Goal: Task Accomplishment & Management: Manage account settings

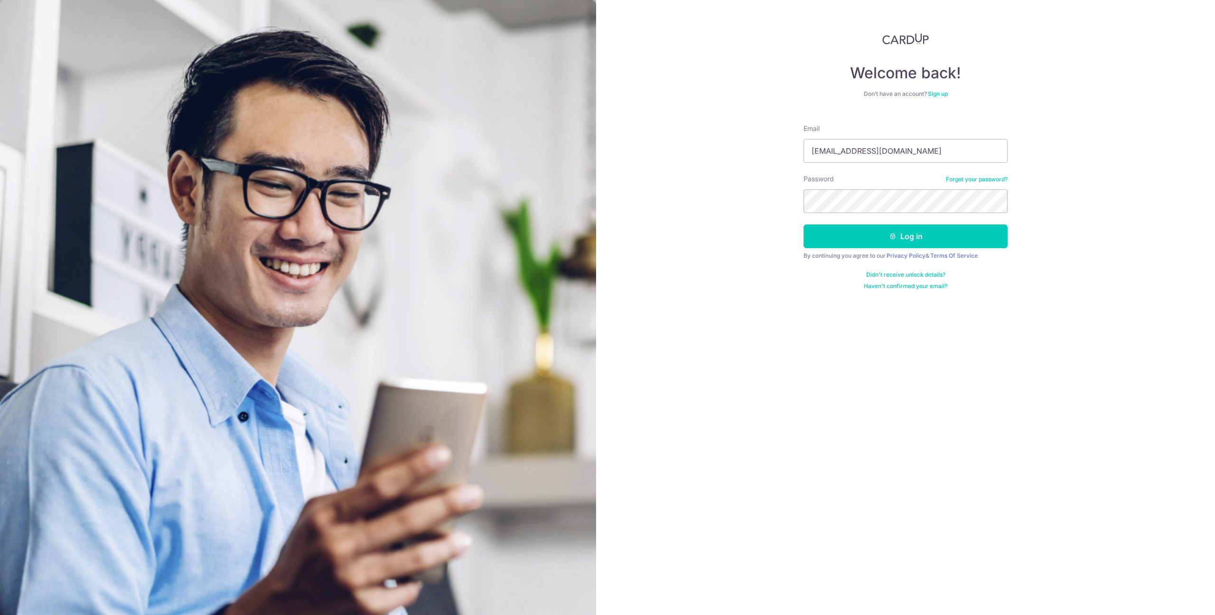
type input "[EMAIL_ADDRESS][DOMAIN_NAME]"
click at [804, 225] on button "Log in" at bounding box center [906, 237] width 204 height 24
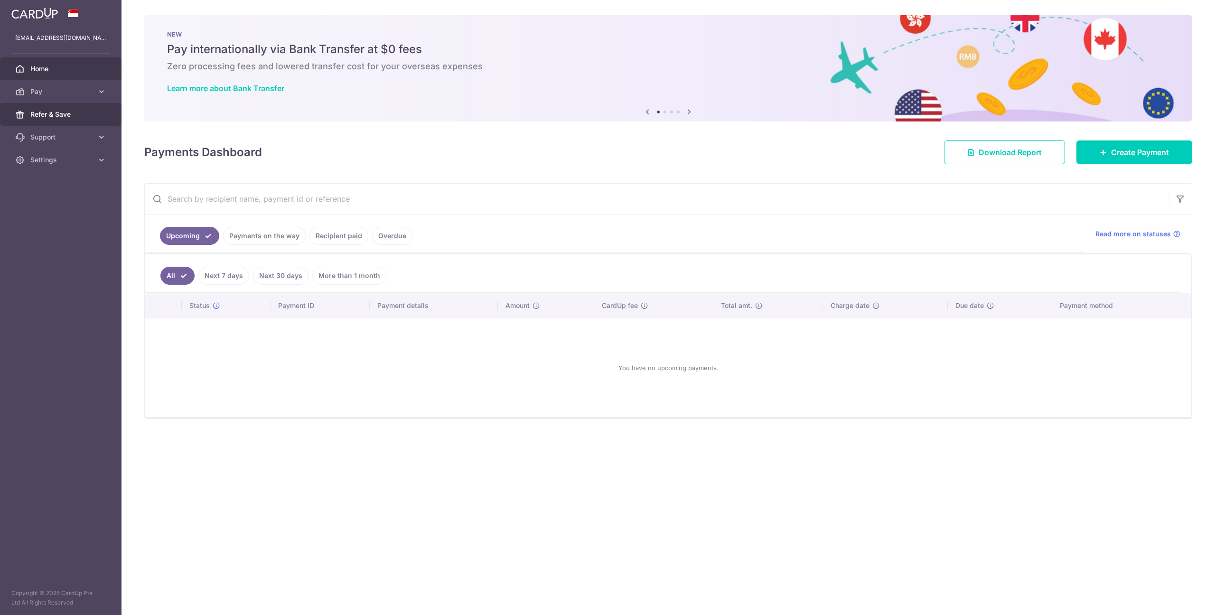
click at [71, 118] on span "Refer & Save" at bounding box center [61, 114] width 63 height 9
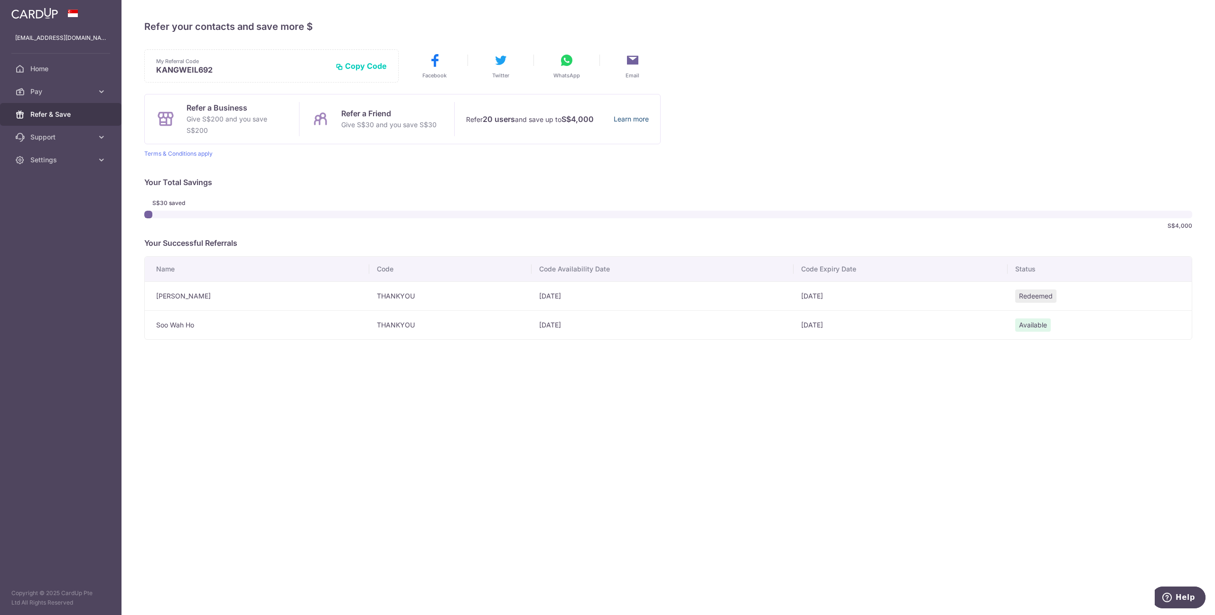
click at [630, 120] on link "Learn more" at bounding box center [631, 119] width 35 height 12
click at [40, 163] on span "Settings" at bounding box center [61, 159] width 63 height 9
click at [50, 209] on span "Logout" at bounding box center [61, 205] width 63 height 9
